Goal: Task Accomplishment & Management: Use online tool/utility

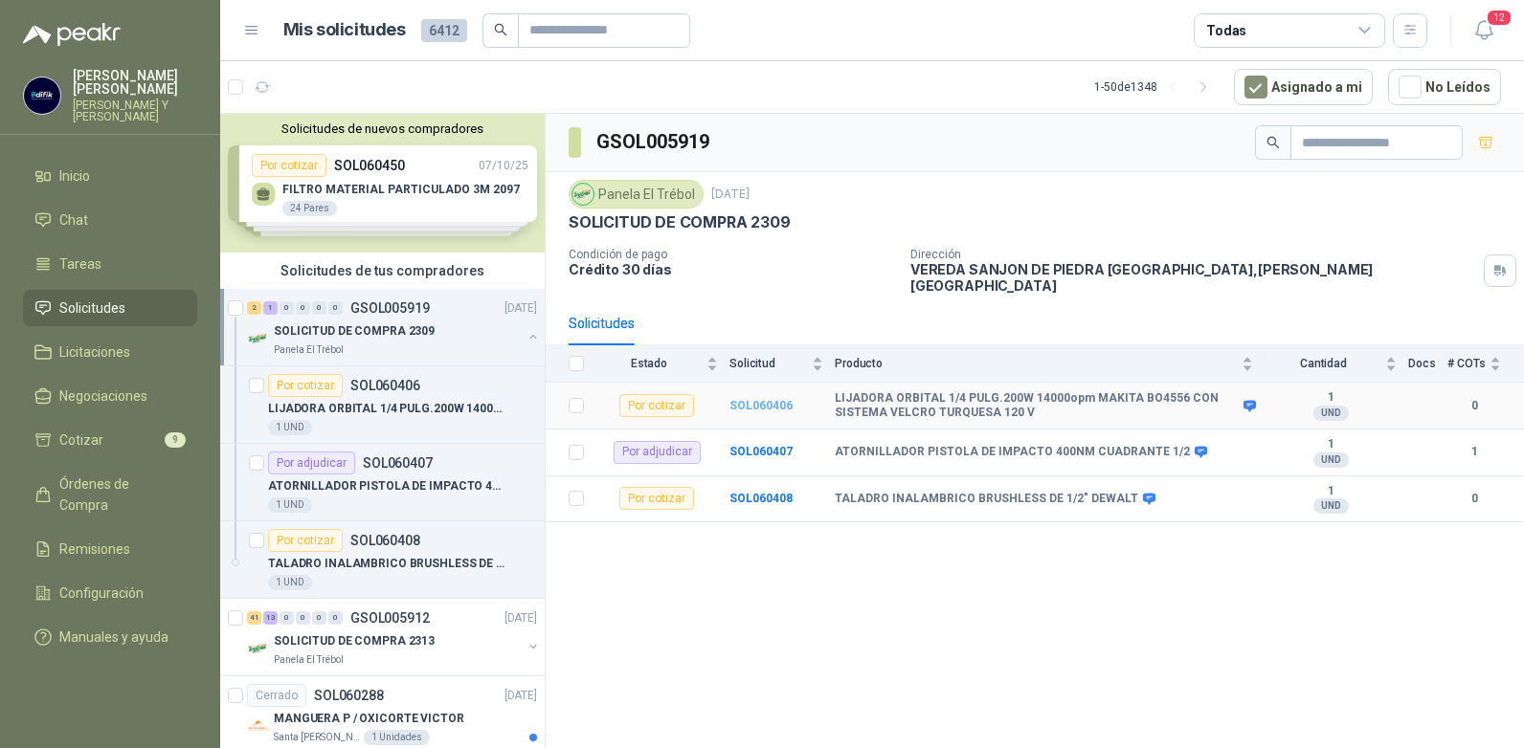
click at [747, 399] on b "SOL060406" at bounding box center [760, 405] width 63 height 13
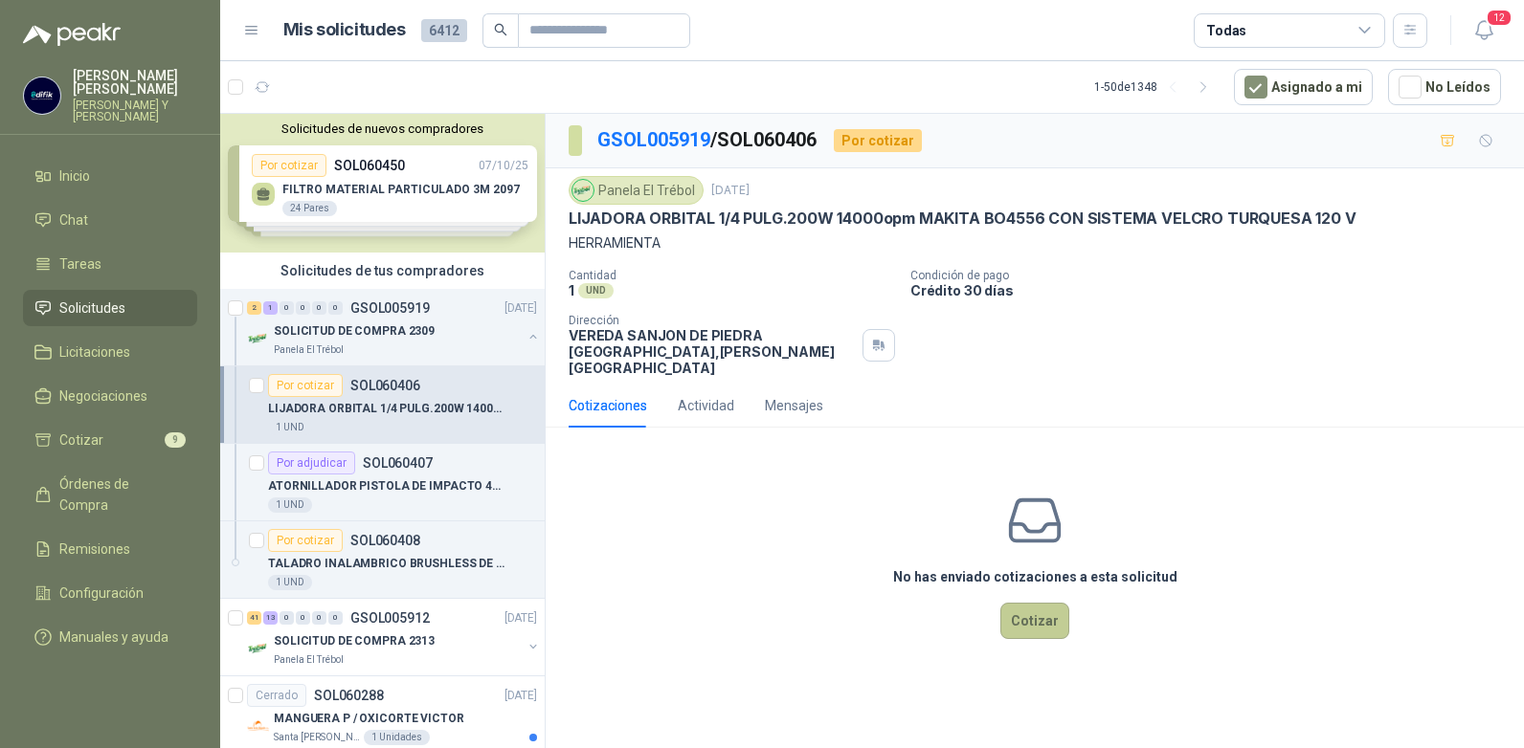
click at [1035, 603] on button "Cotizar" at bounding box center [1034, 621] width 69 height 36
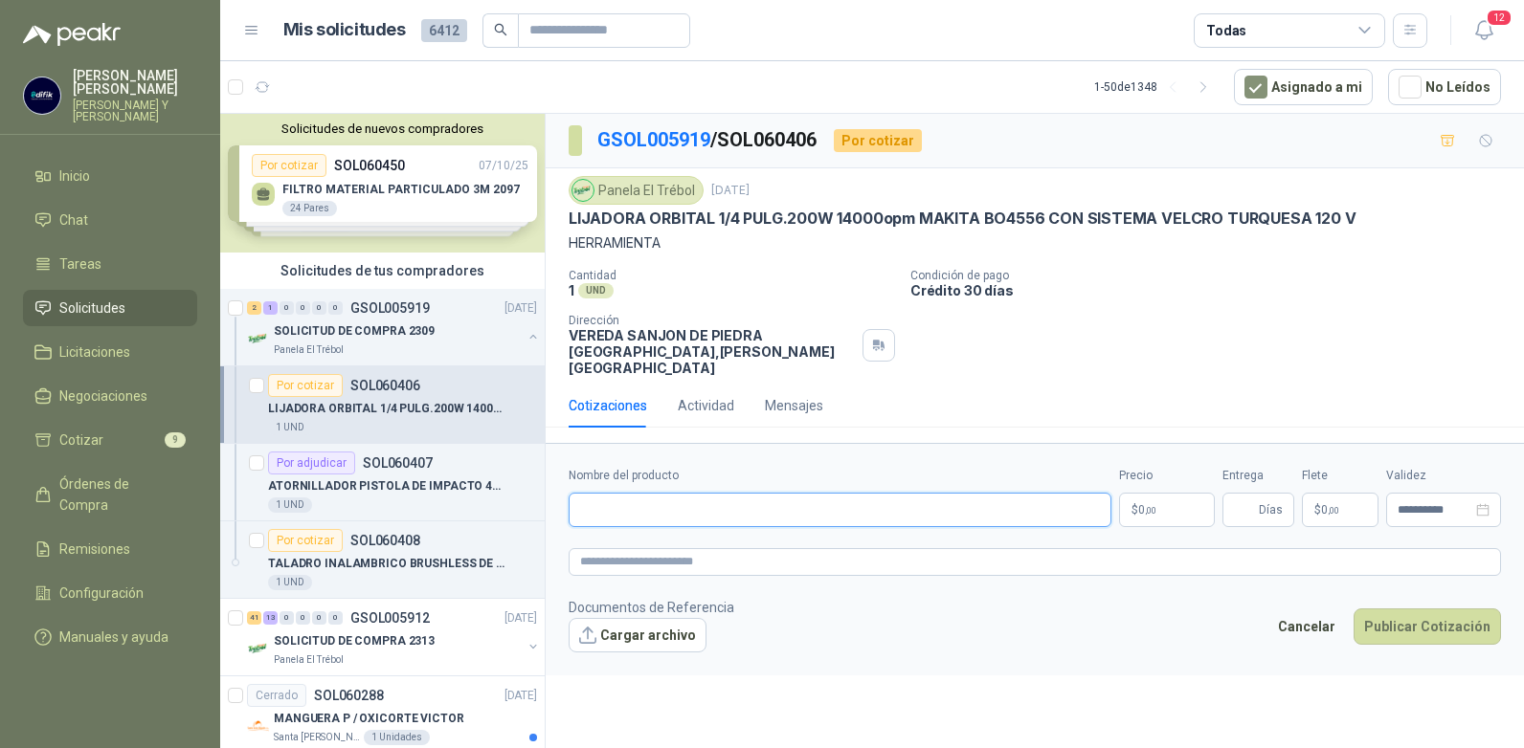
click at [750, 493] on input "Nombre del producto" at bounding box center [839, 510] width 543 height 34
type input "**********"
click at [1177, 493] on p "$ 0 ,00" at bounding box center [1167, 510] width 96 height 34
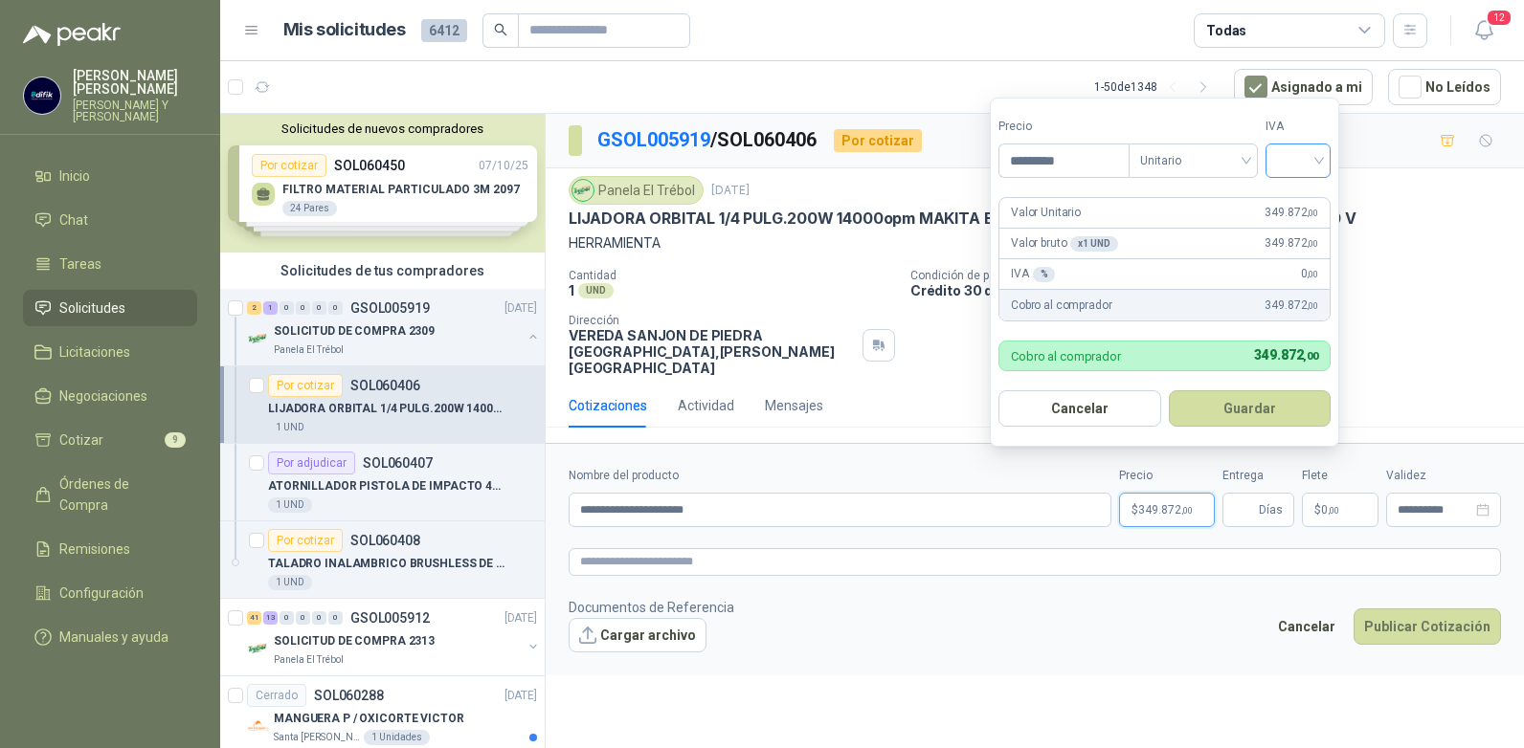
type input "*********"
click at [1314, 159] on input "search" at bounding box center [1298, 159] width 42 height 29
click at [1289, 197] on div "19%" at bounding box center [1301, 199] width 35 height 21
click at [1241, 406] on button "Guardar" at bounding box center [1252, 408] width 165 height 36
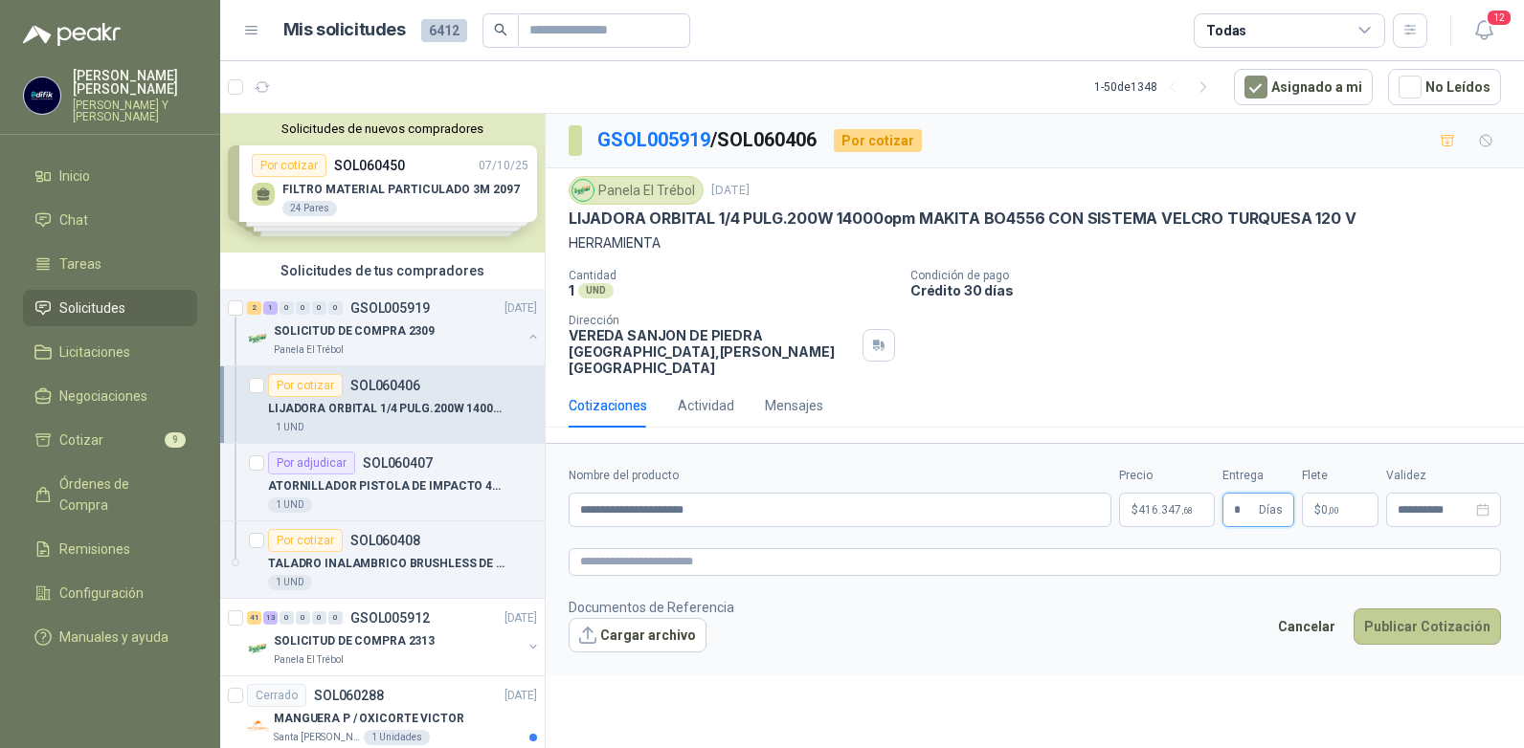
type input "*"
click at [1402, 611] on button "Publicar Cotización" at bounding box center [1426, 627] width 147 height 36
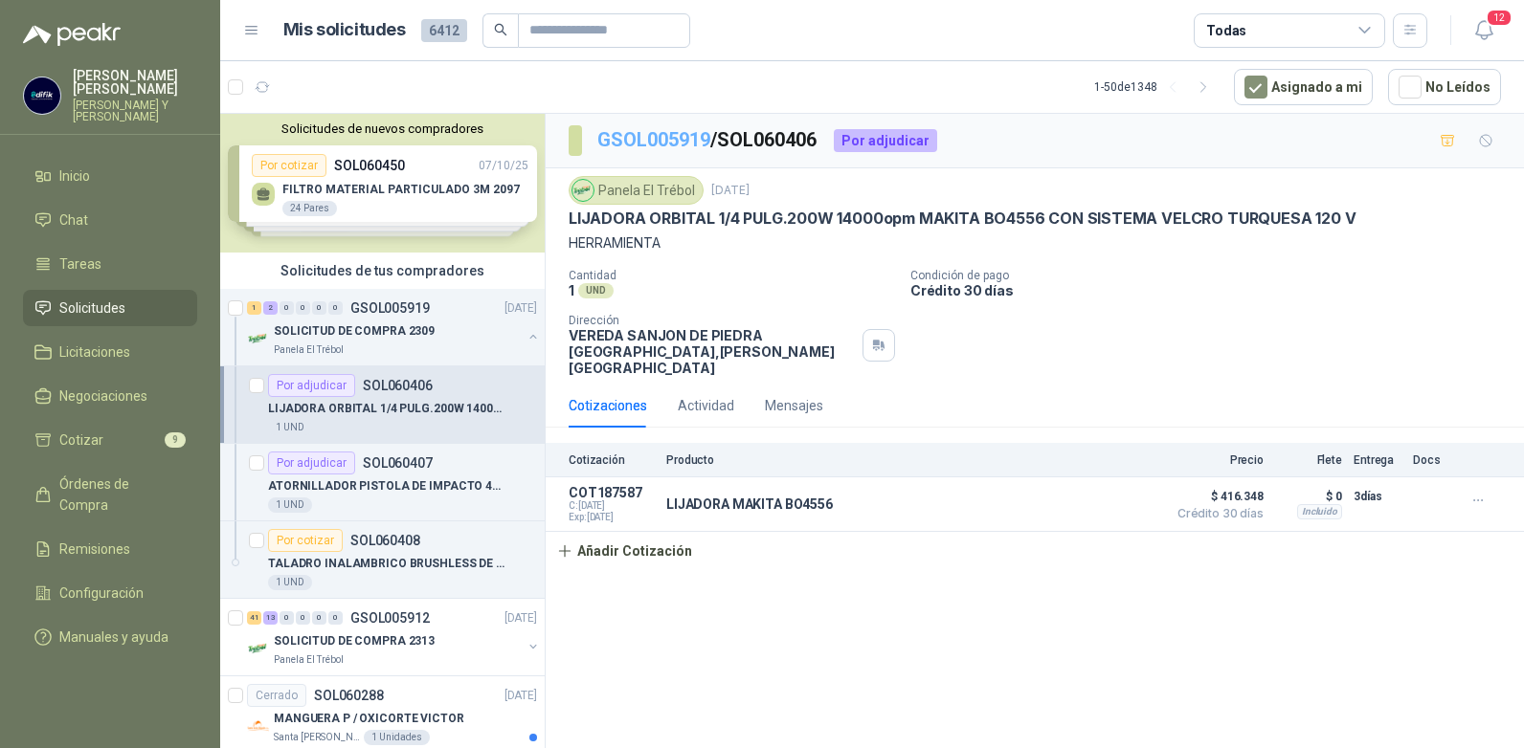
click at [661, 137] on link "GSOL005919" at bounding box center [653, 139] width 113 height 23
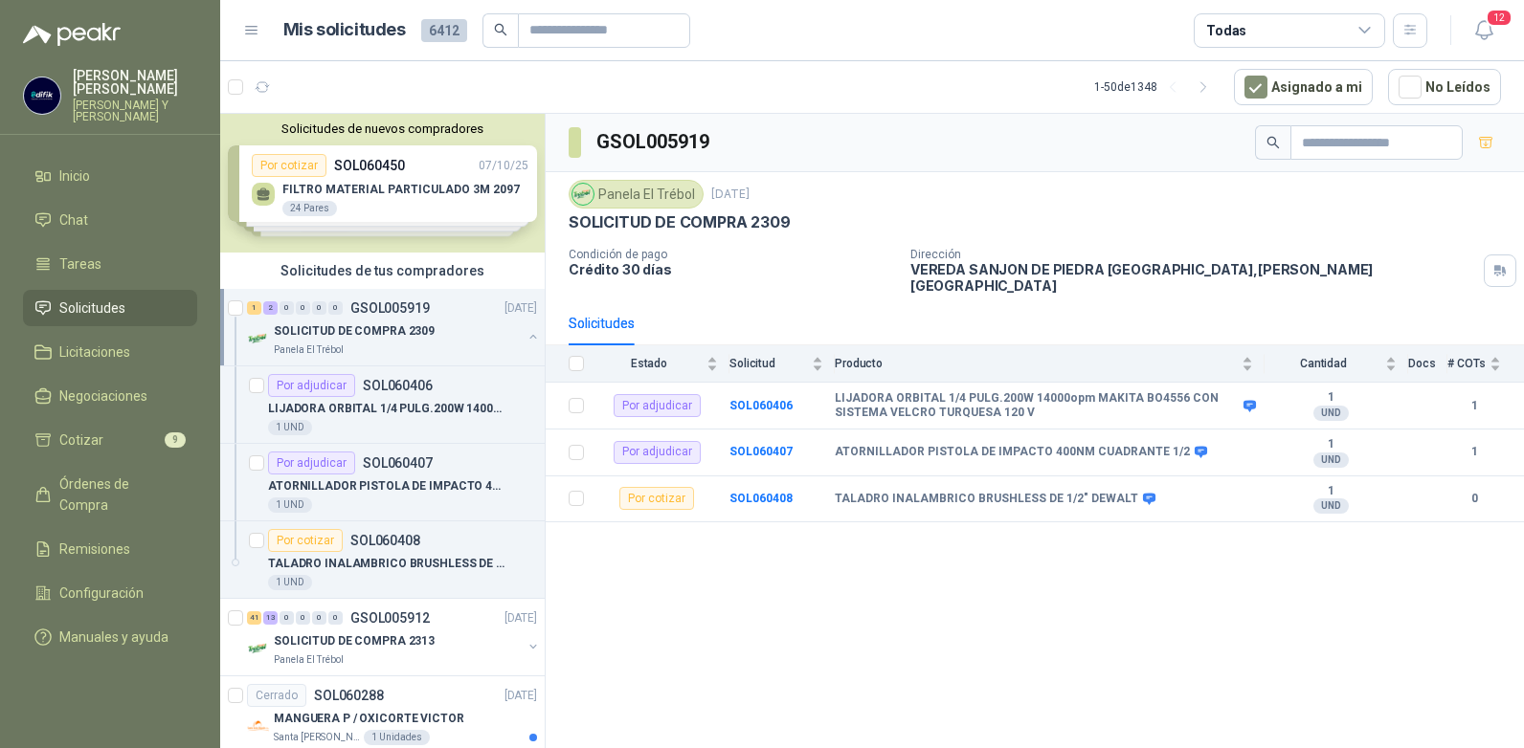
click at [86, 290] on link "Solicitudes" at bounding box center [110, 308] width 174 height 36
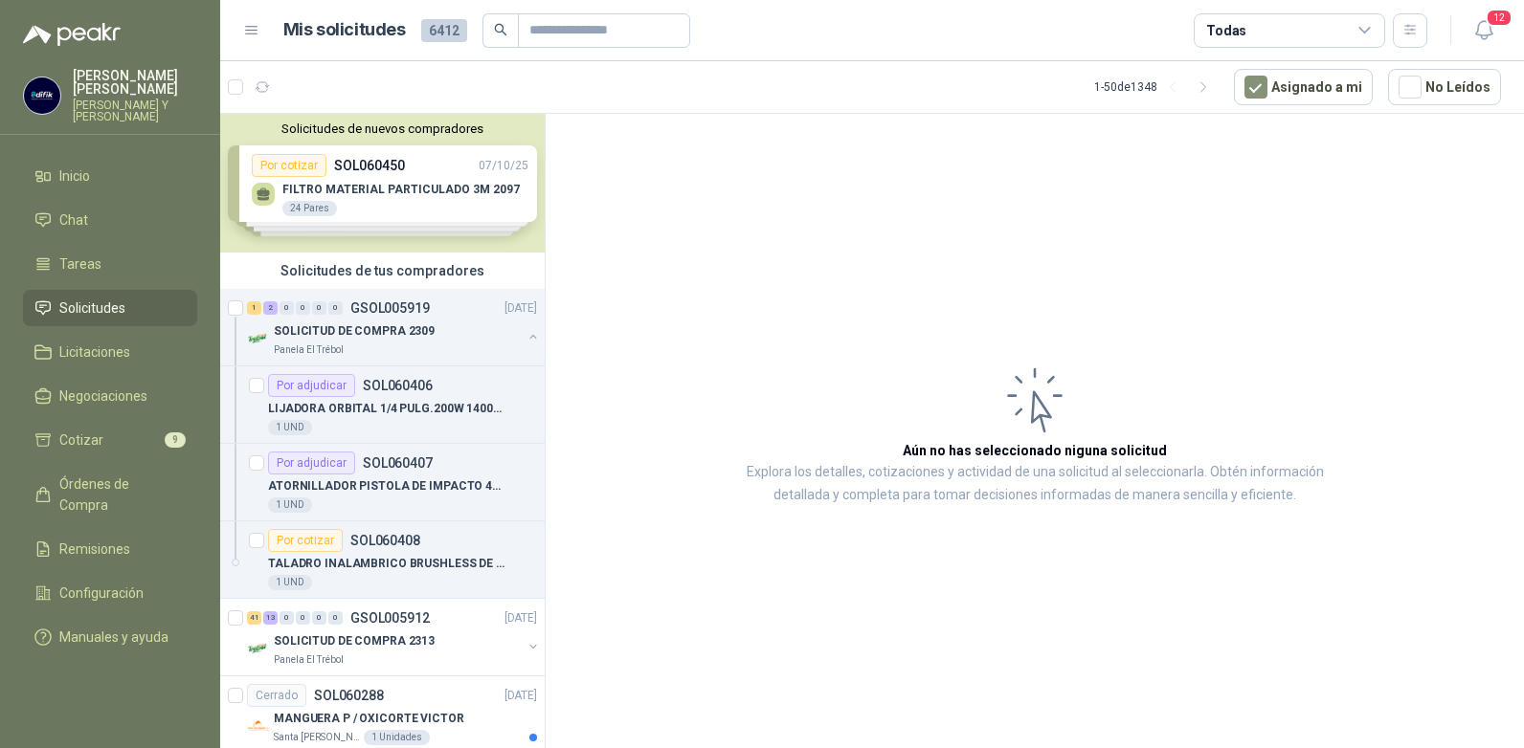
click at [87, 290] on link "Solicitudes" at bounding box center [110, 308] width 174 height 36
click at [97, 298] on span "Solicitudes" at bounding box center [92, 308] width 66 height 21
click at [99, 298] on span "Solicitudes" at bounding box center [92, 308] width 66 height 21
click at [364, 167] on div "Solicitudes de nuevos compradores Por cotizar SOL060450 [DATE] FILTRO MATERIAL …" at bounding box center [382, 183] width 324 height 139
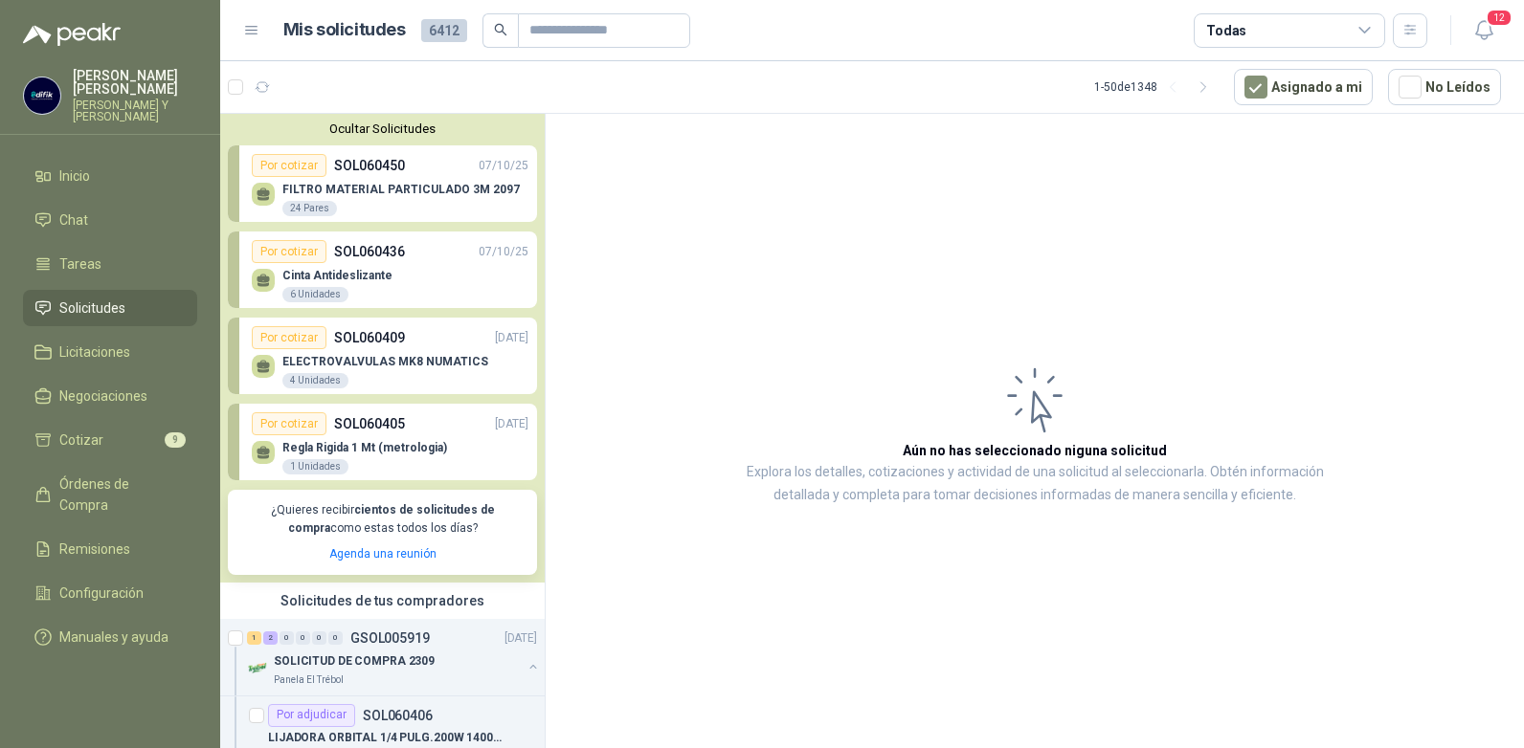
click at [80, 298] on span "Solicitudes" at bounding box center [92, 308] width 66 height 21
drag, startPoint x: 636, startPoint y: 224, endPoint x: 646, endPoint y: 218, distance: 11.2
click at [646, 218] on article "Aún no has seleccionado niguna solicitud Explora los detalles, cotizaciones y a…" at bounding box center [1035, 434] width 978 height 641
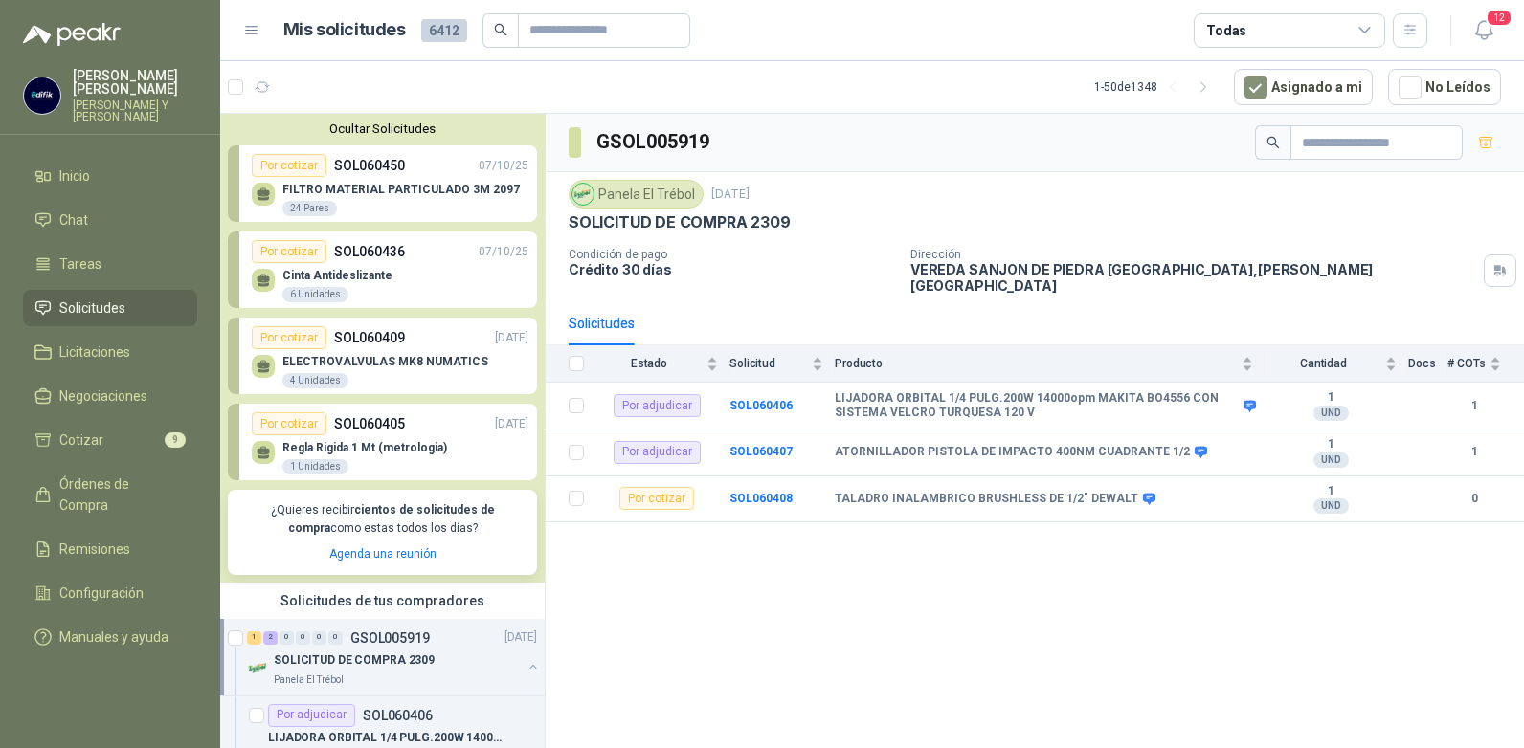
click at [79, 298] on span "Solicitudes" at bounding box center [92, 308] width 66 height 21
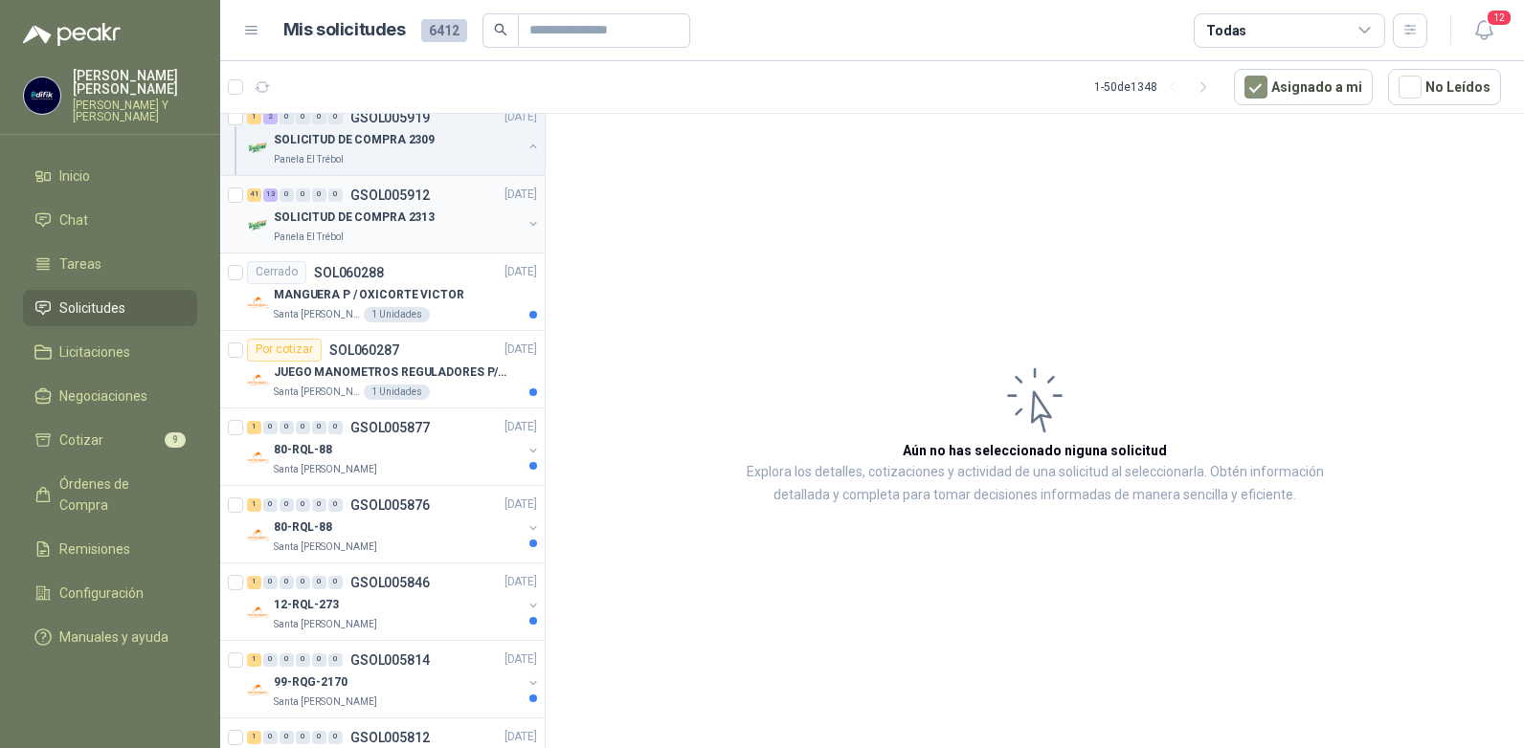
scroll to position [766, 0]
